Goal: Task Accomplishment & Management: Use online tool/utility

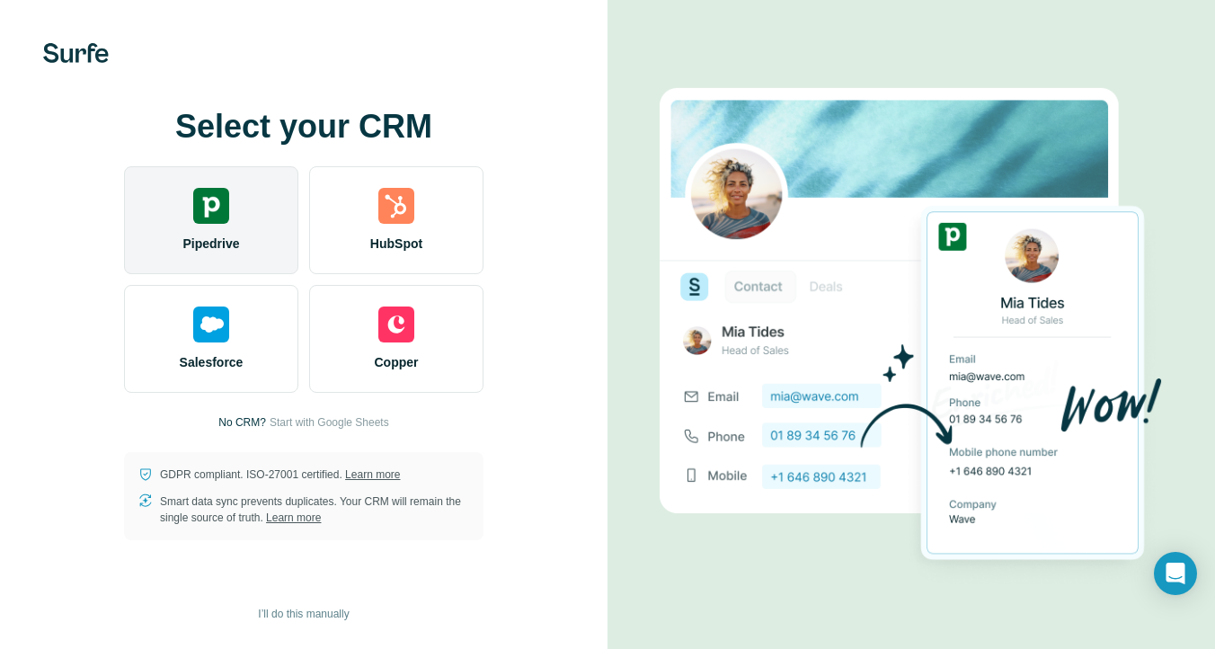
click at [221, 208] on img at bounding box center [211, 206] width 36 height 36
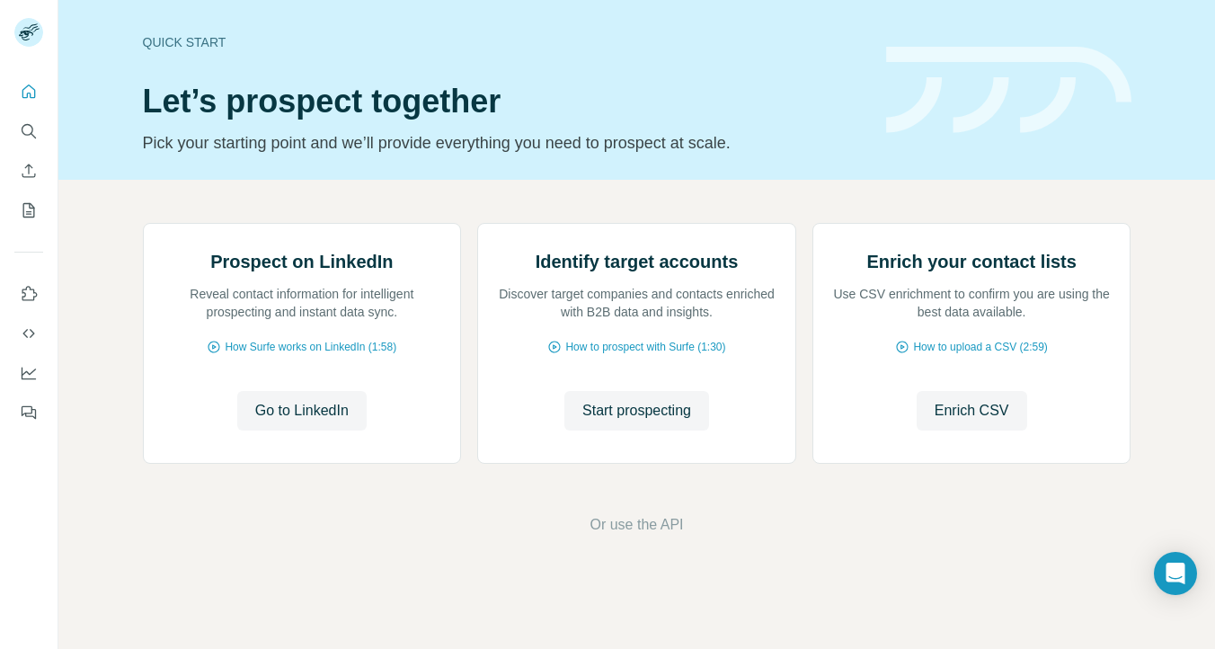
scroll to position [77, 0]
